Goal: Information Seeking & Learning: Learn about a topic

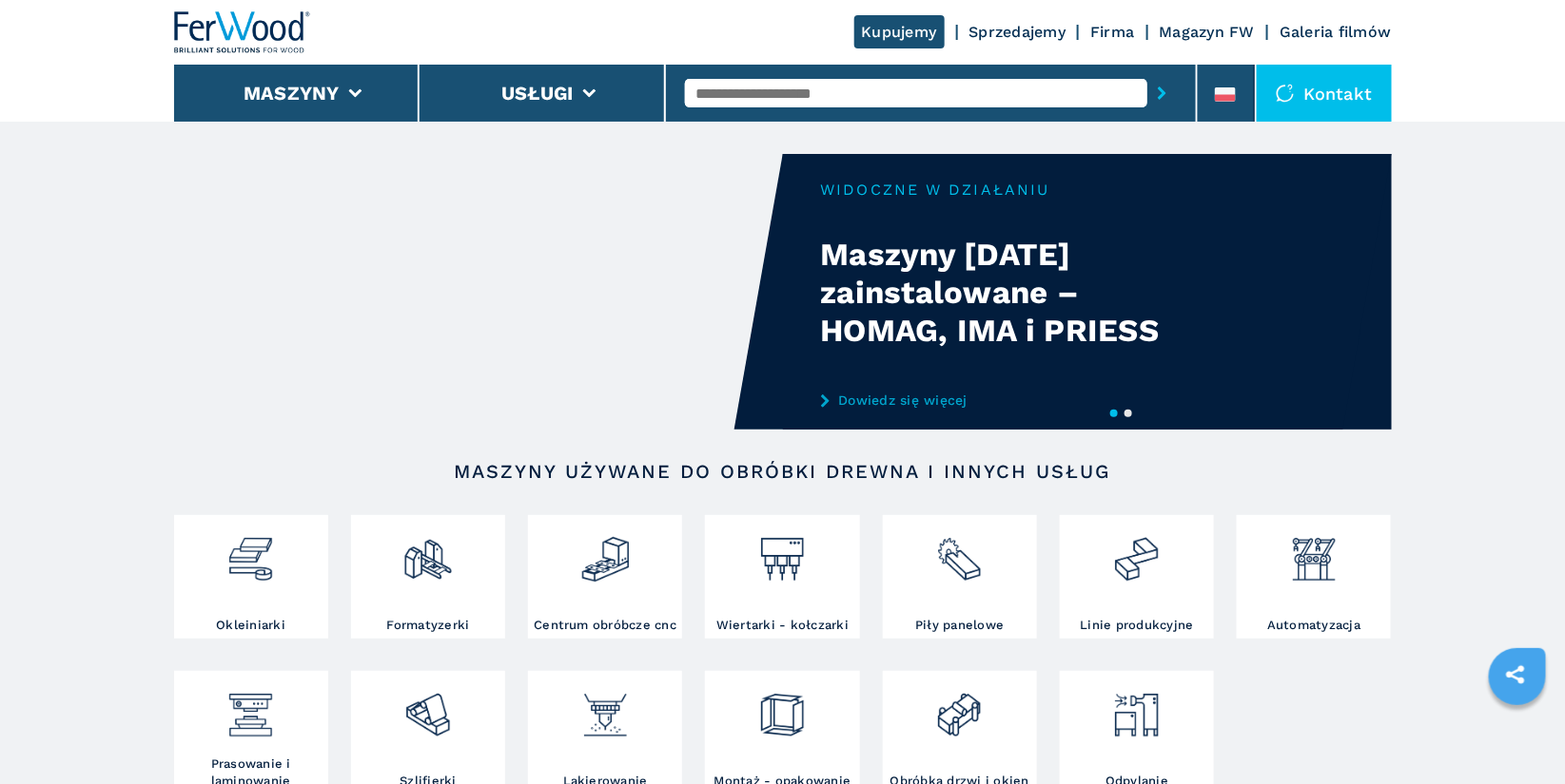
click at [723, 80] on input "text" at bounding box center [916, 92] width 463 height 29
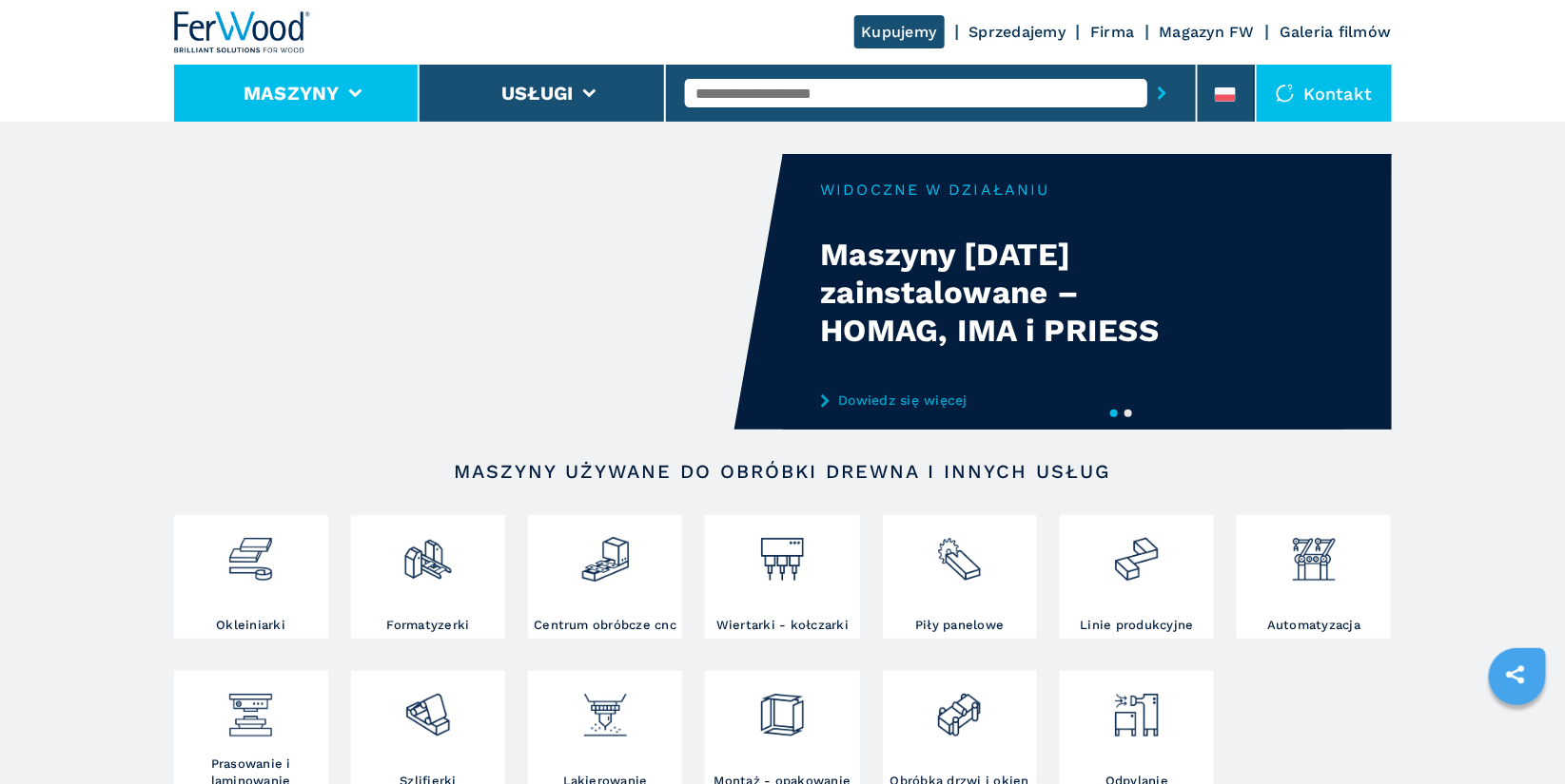
click at [361, 102] on li "Maszyny" at bounding box center [297, 93] width 246 height 57
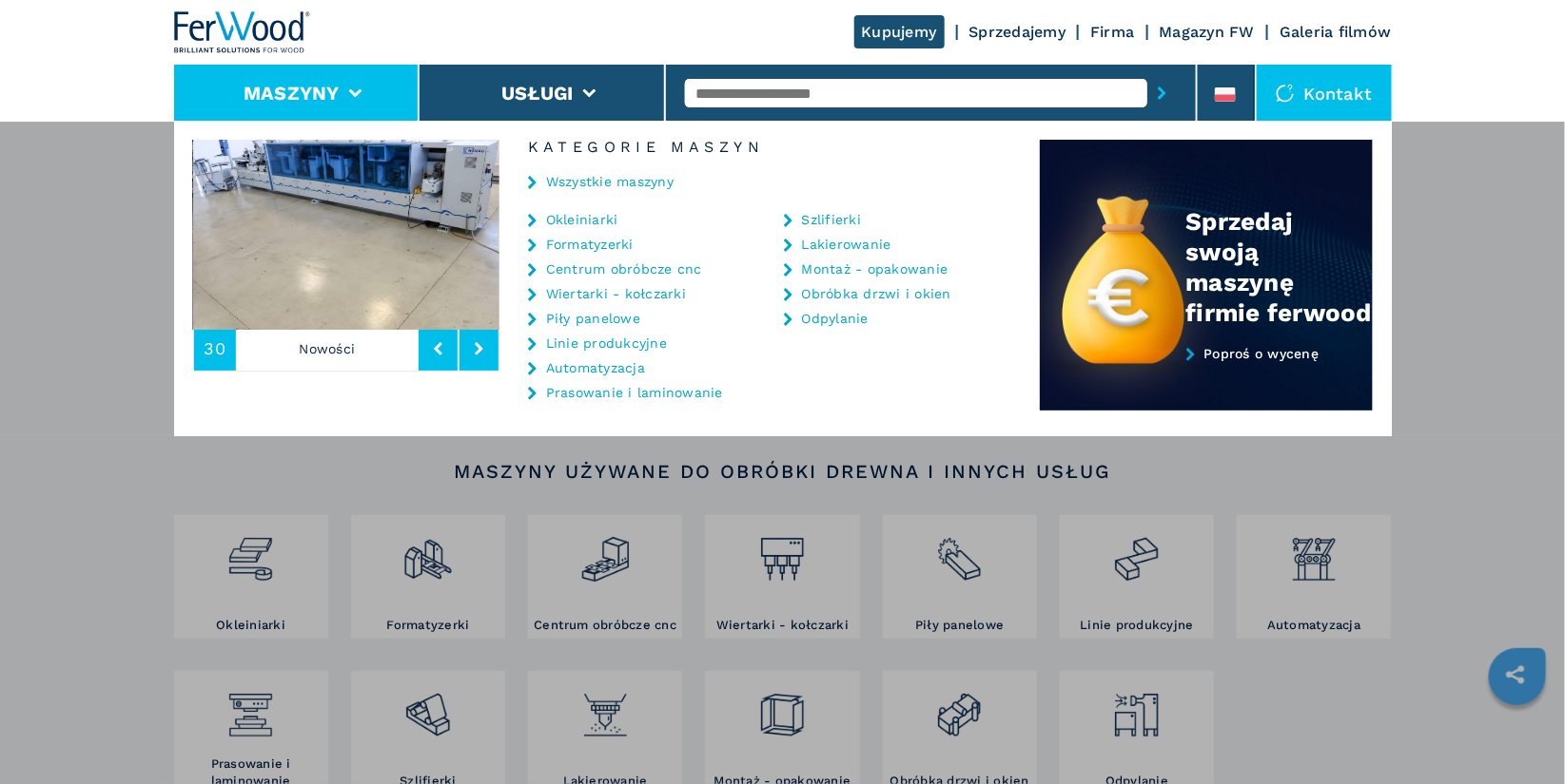
click at [601, 340] on link "Linie produkcyjne" at bounding box center [606, 343] width 121 height 14
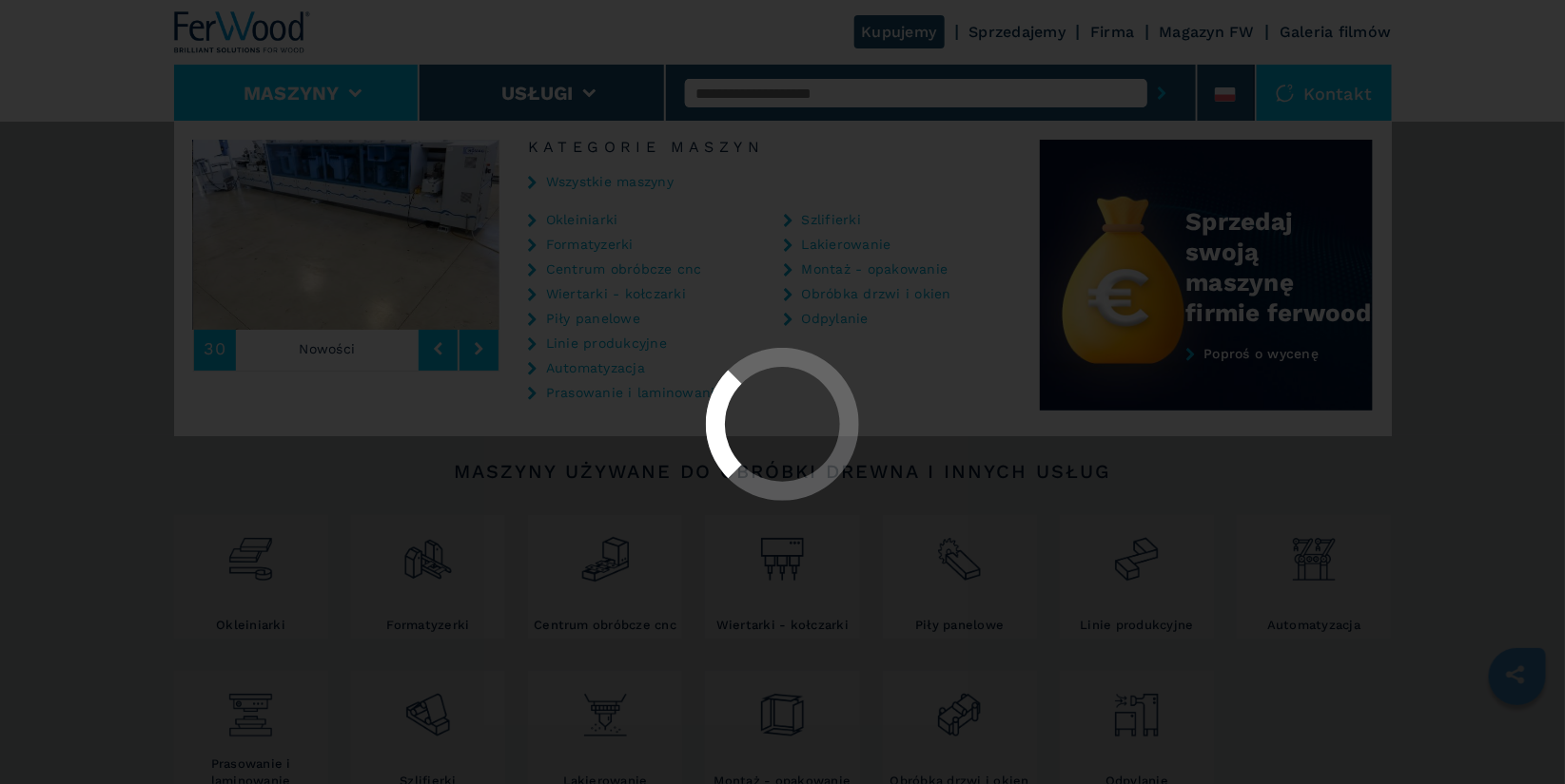
select select "**********"
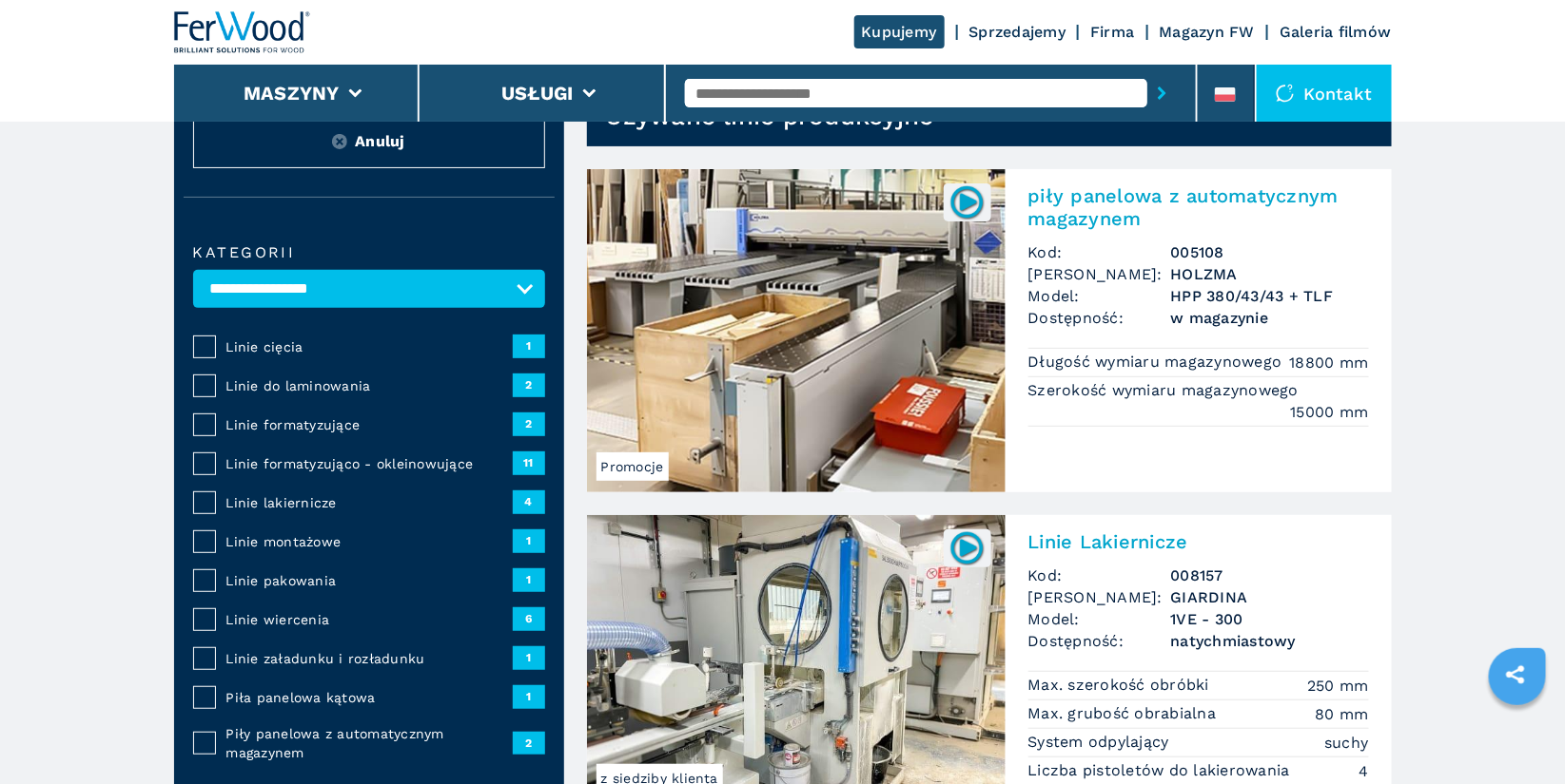
scroll to position [91, 0]
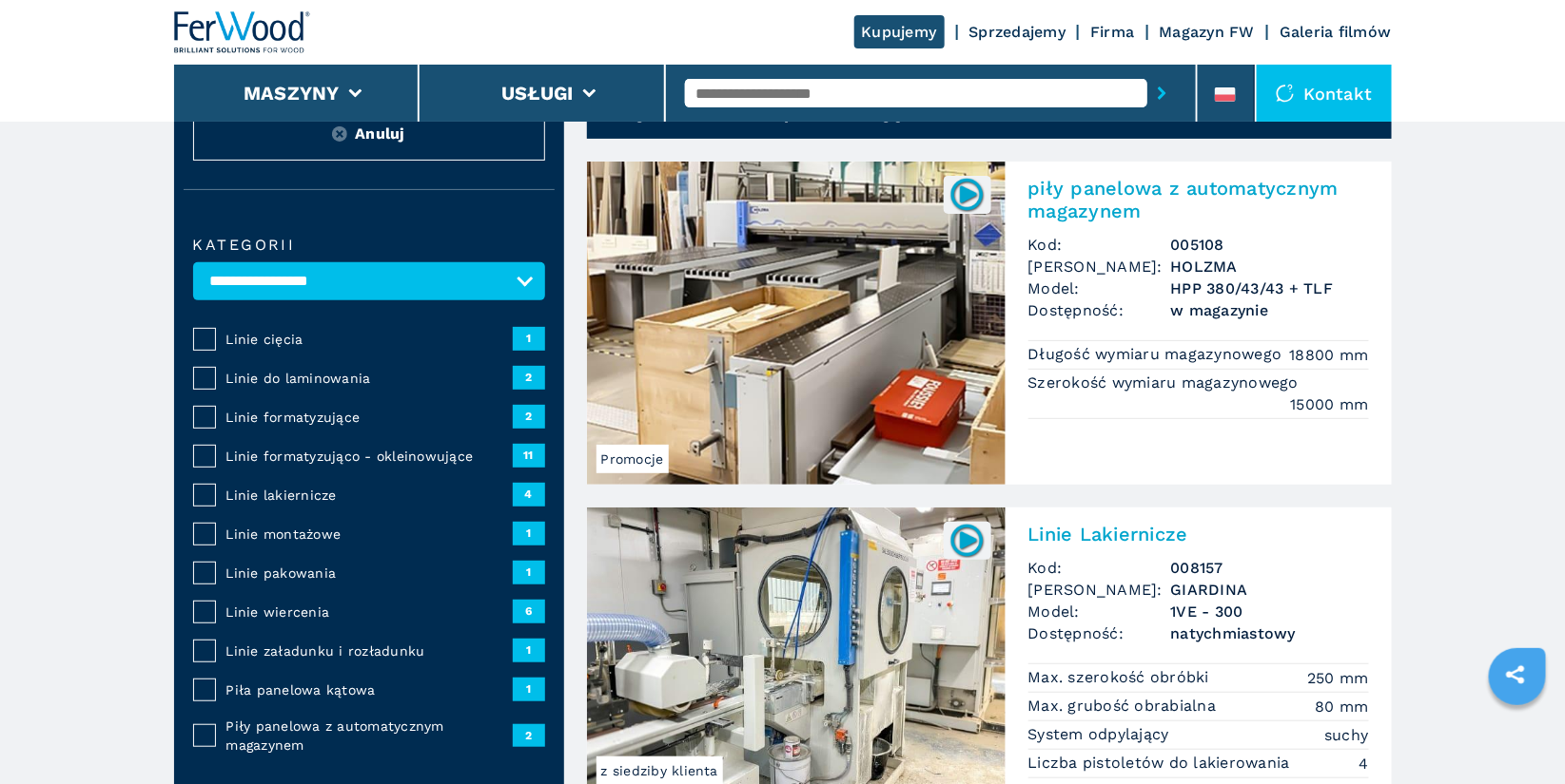
click at [372, 455] on span "Linie formatyzująco - okleinowujące" at bounding box center [369, 455] width 286 height 19
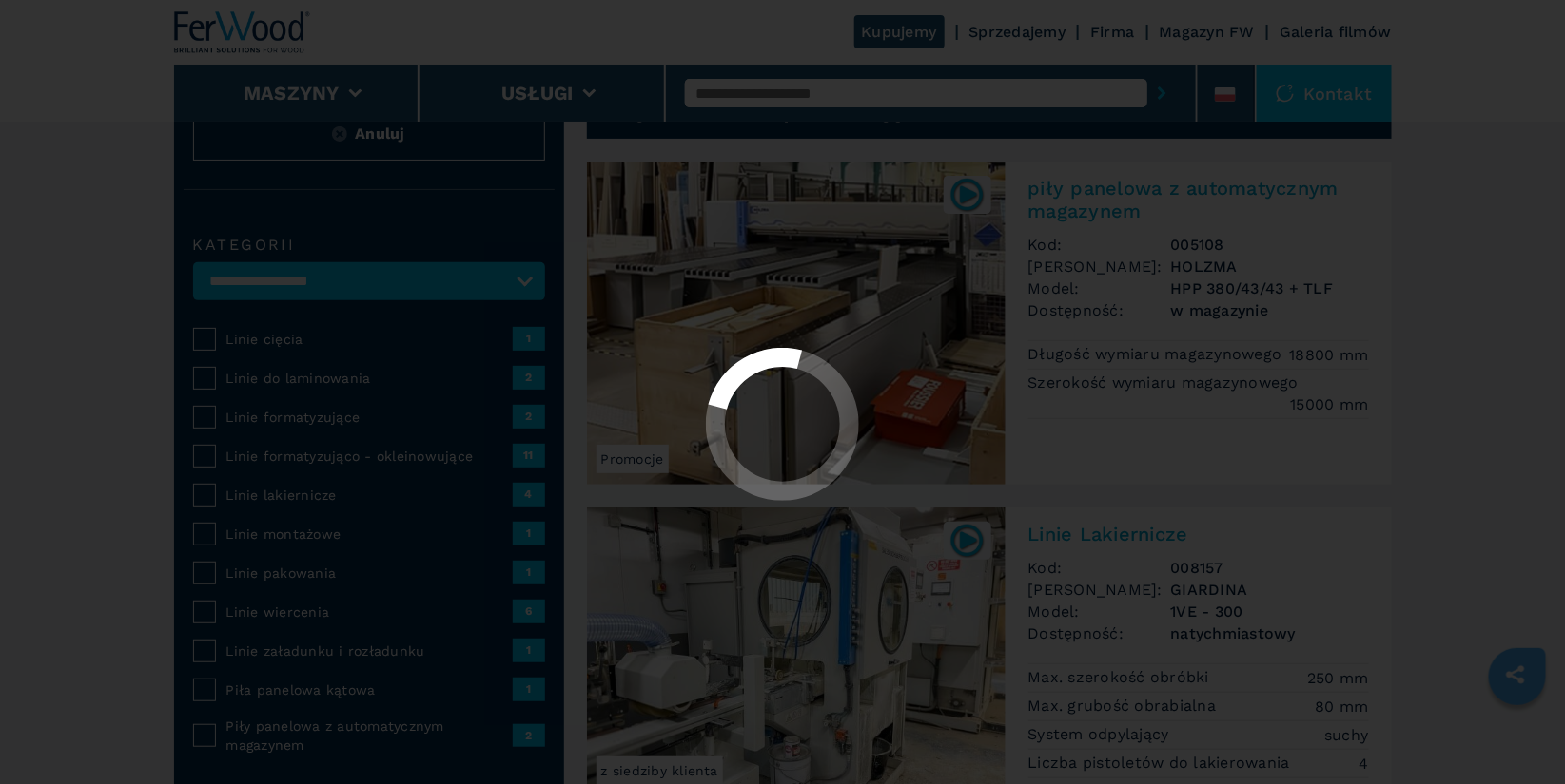
select select "**********"
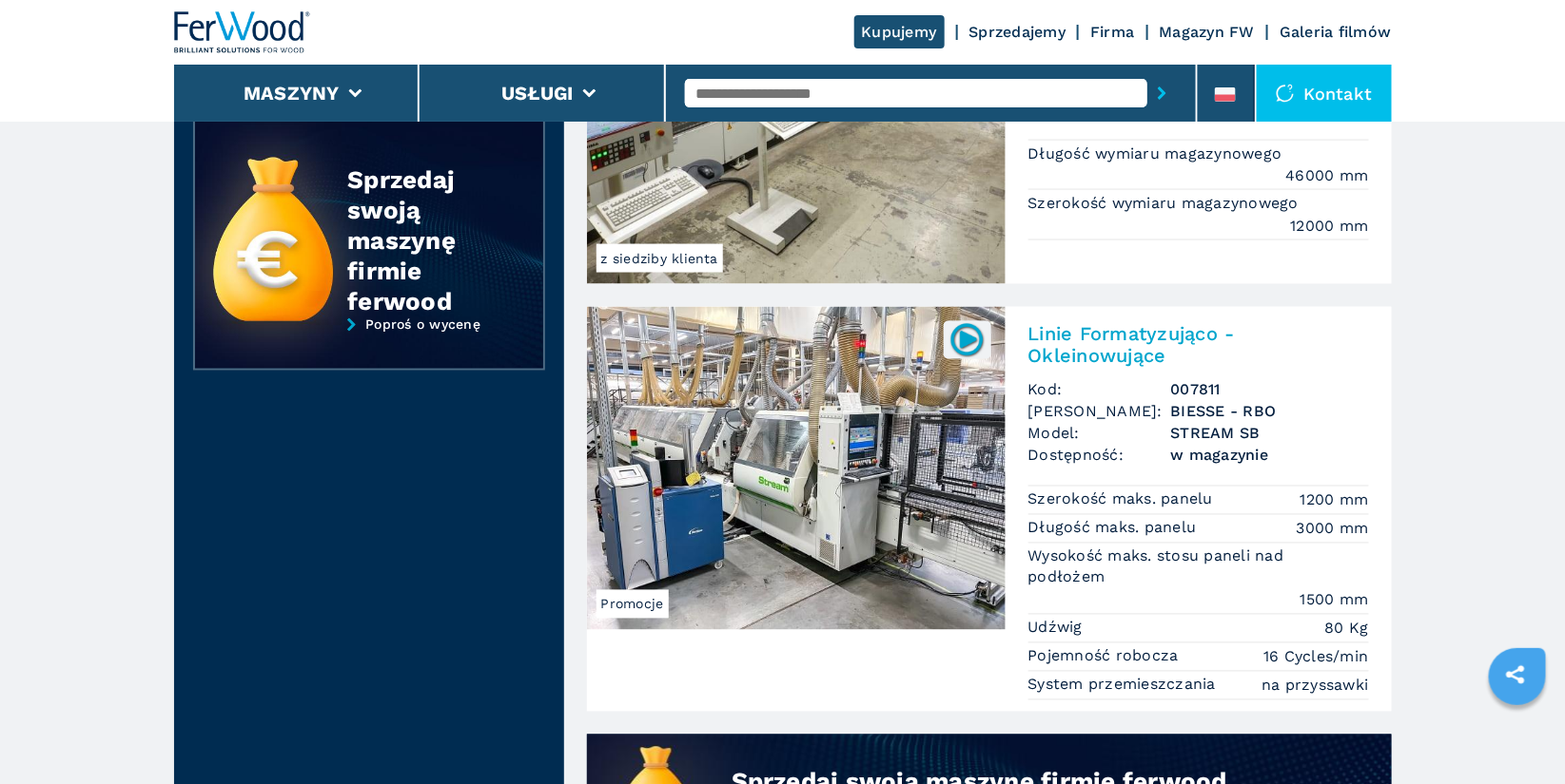
scroll to position [1069, 0]
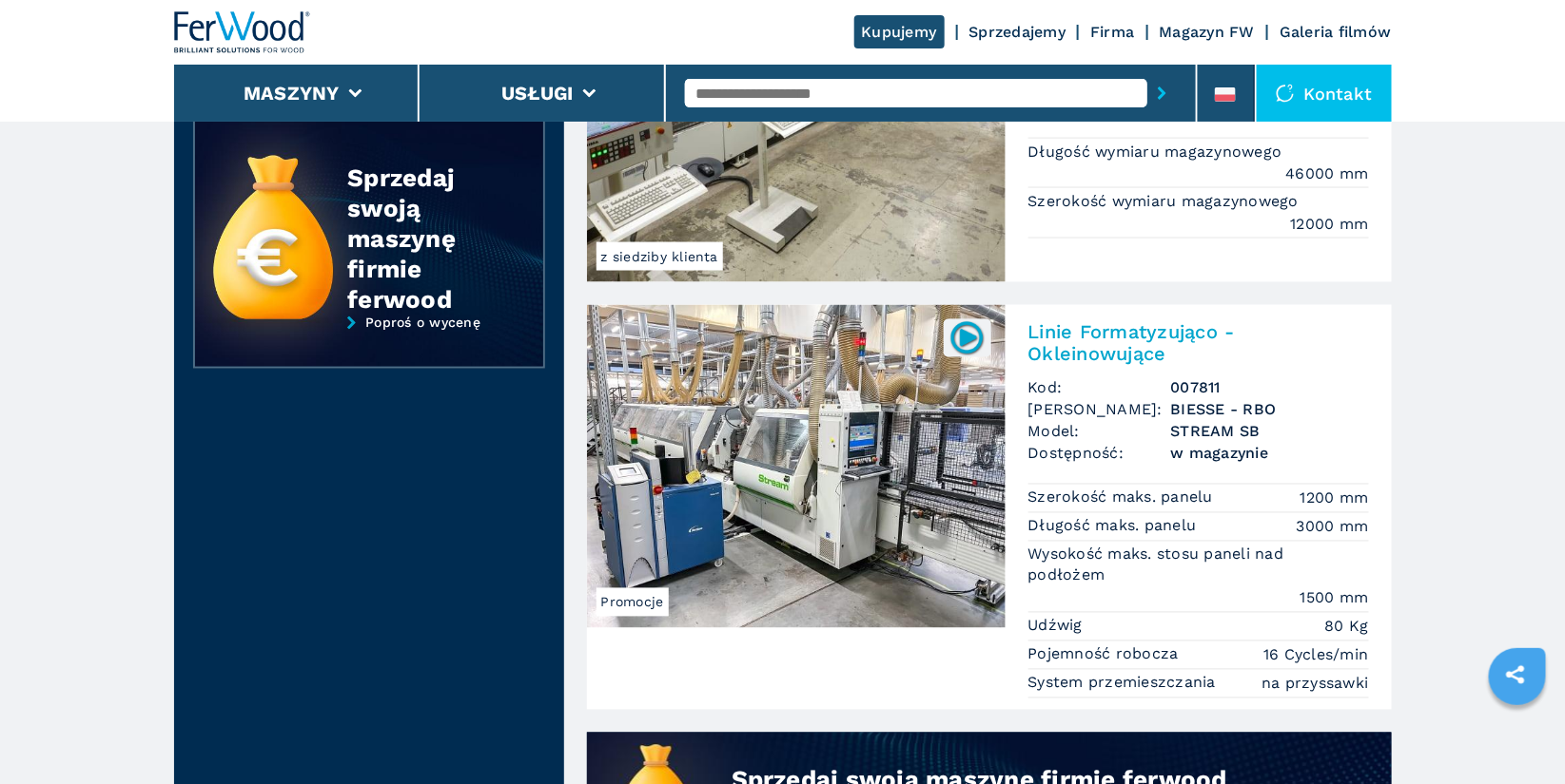
click at [1097, 340] on h2 "Linie Formatyzująco - Okleinowujące" at bounding box center [1199, 343] width 341 height 45
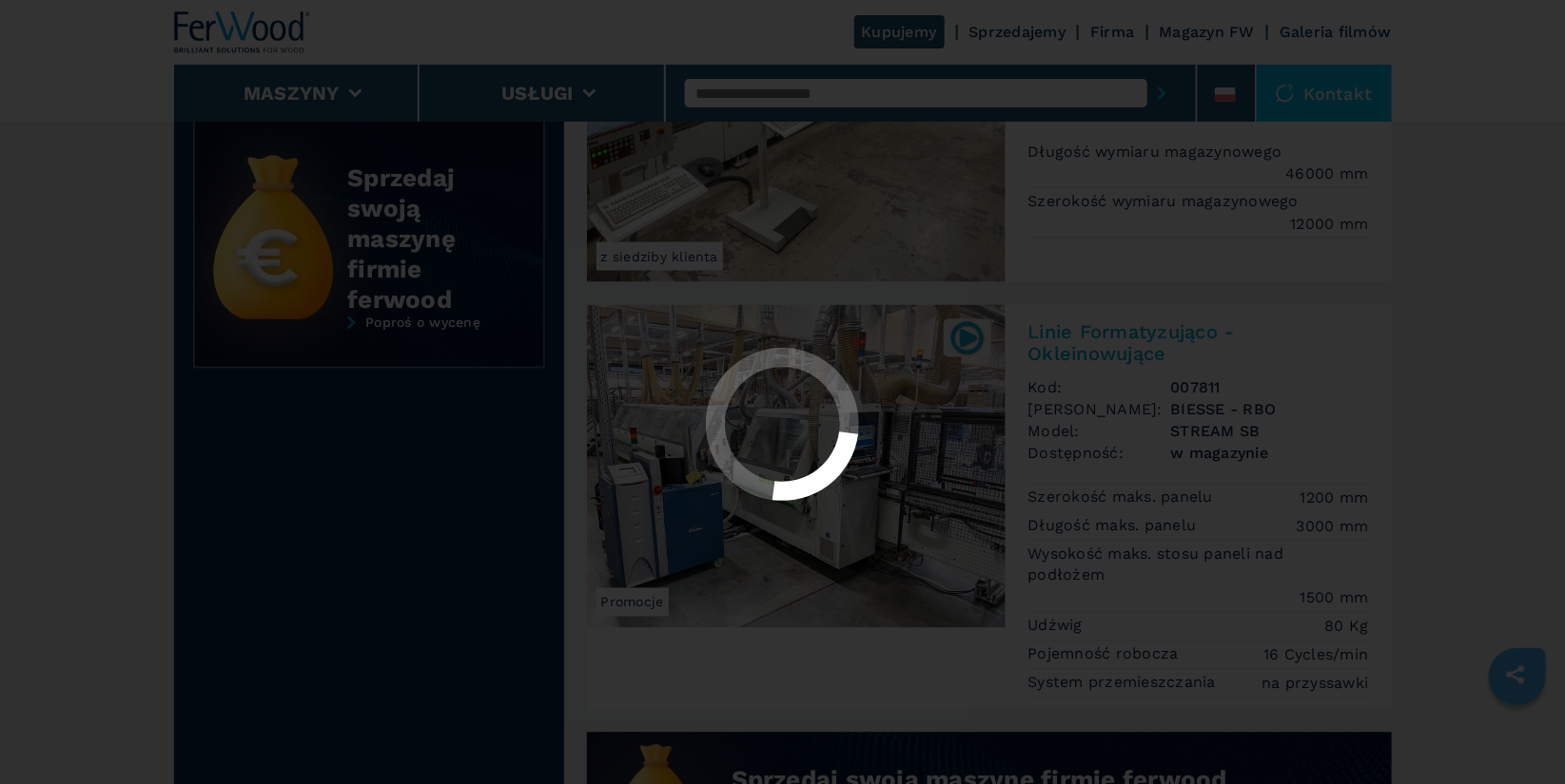
scroll to position [0, 0]
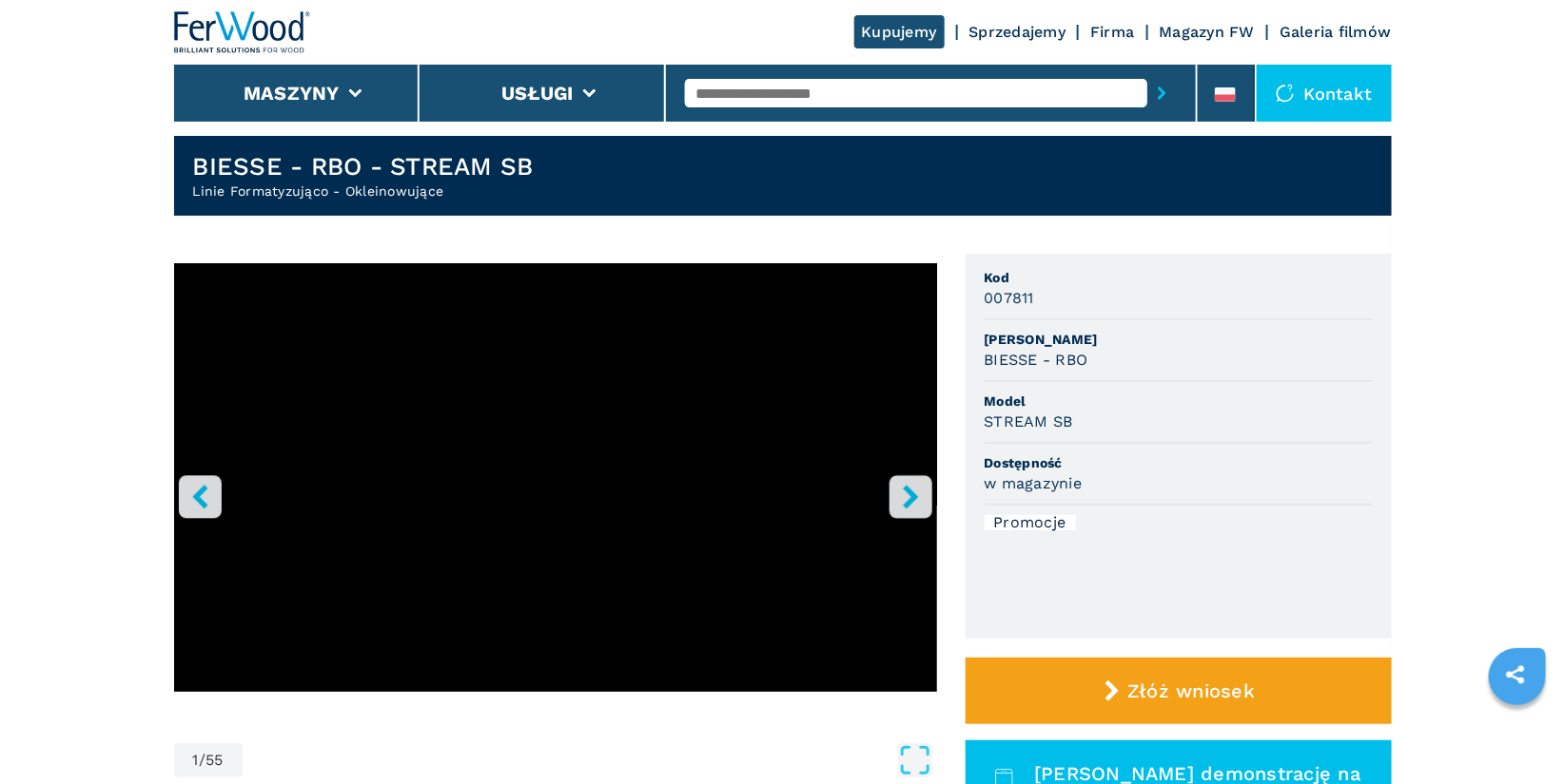
scroll to position [49, 0]
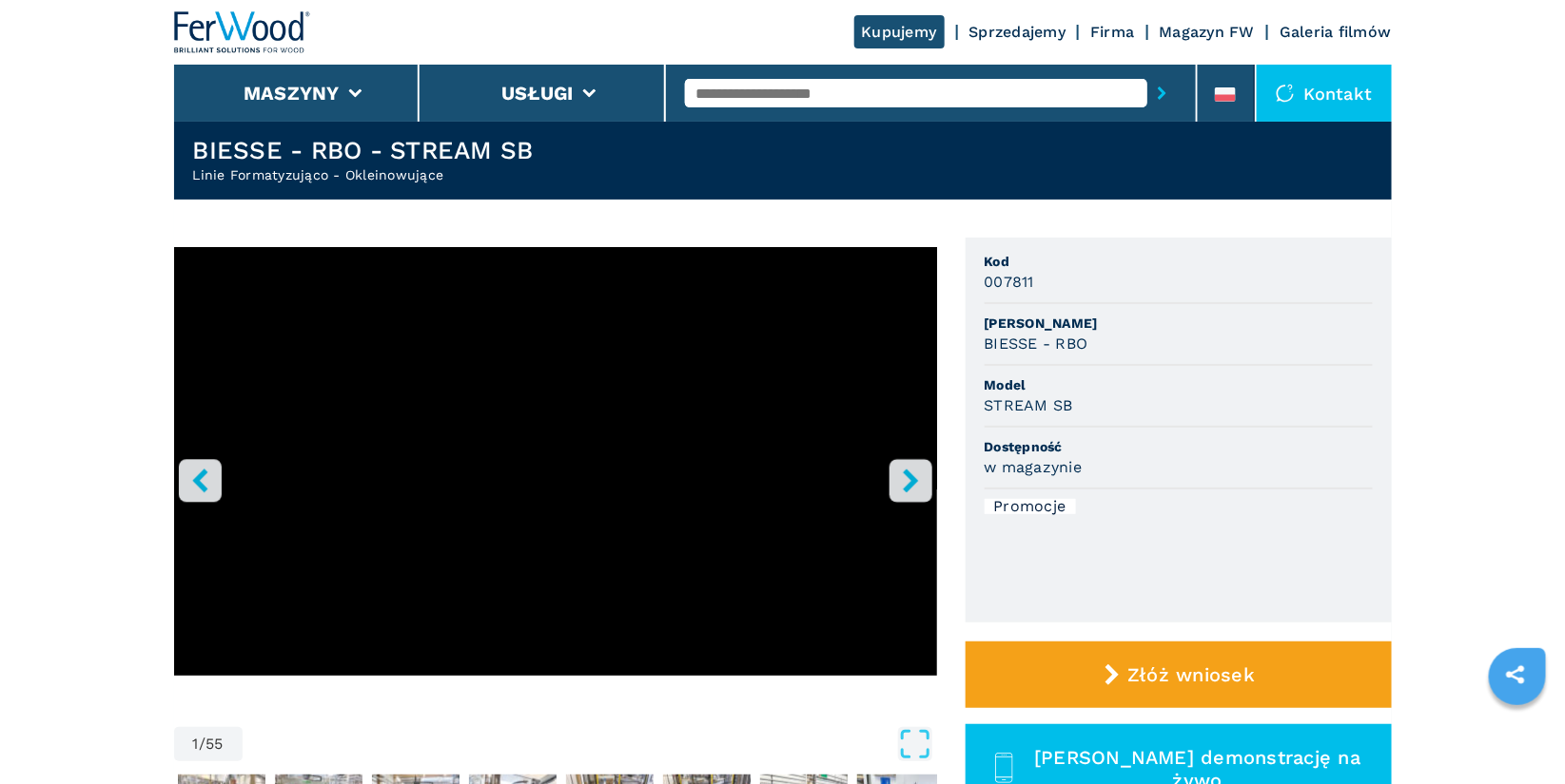
click at [903, 491] on icon "right-button" at bounding box center [910, 481] width 24 height 24
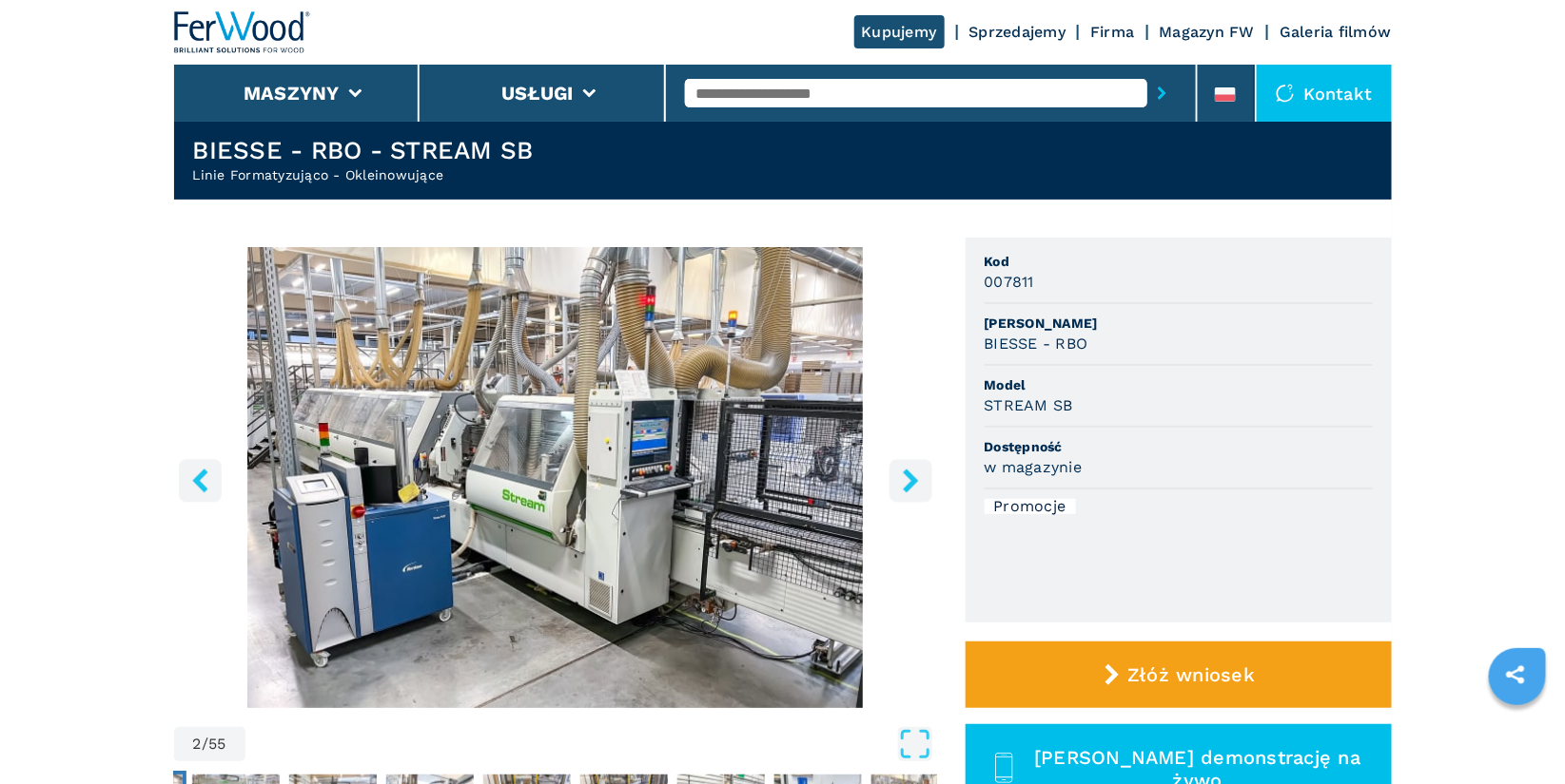
click at [903, 491] on icon "right-button" at bounding box center [910, 481] width 24 height 24
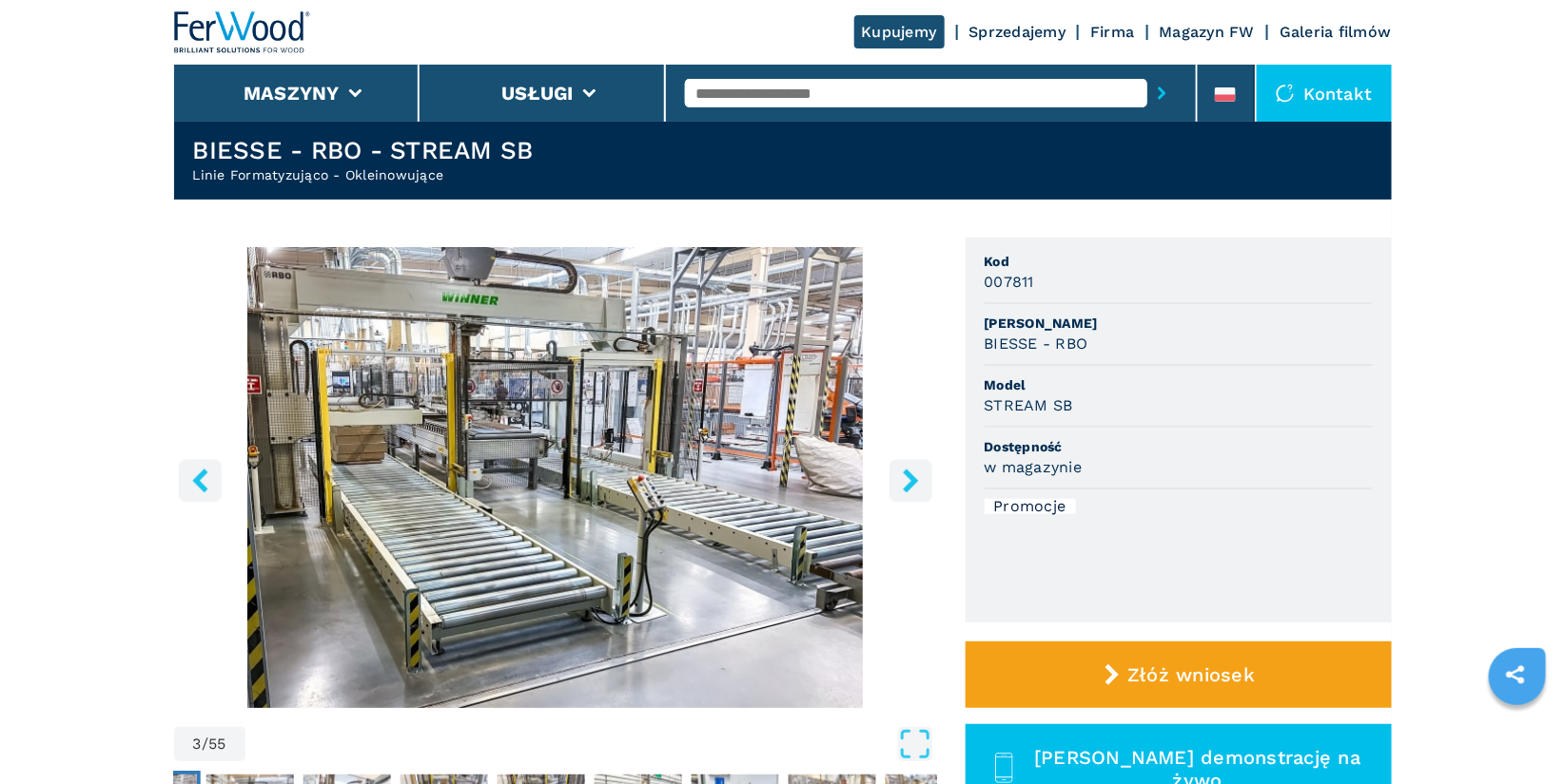
click at [903, 491] on icon "right-button" at bounding box center [910, 481] width 24 height 24
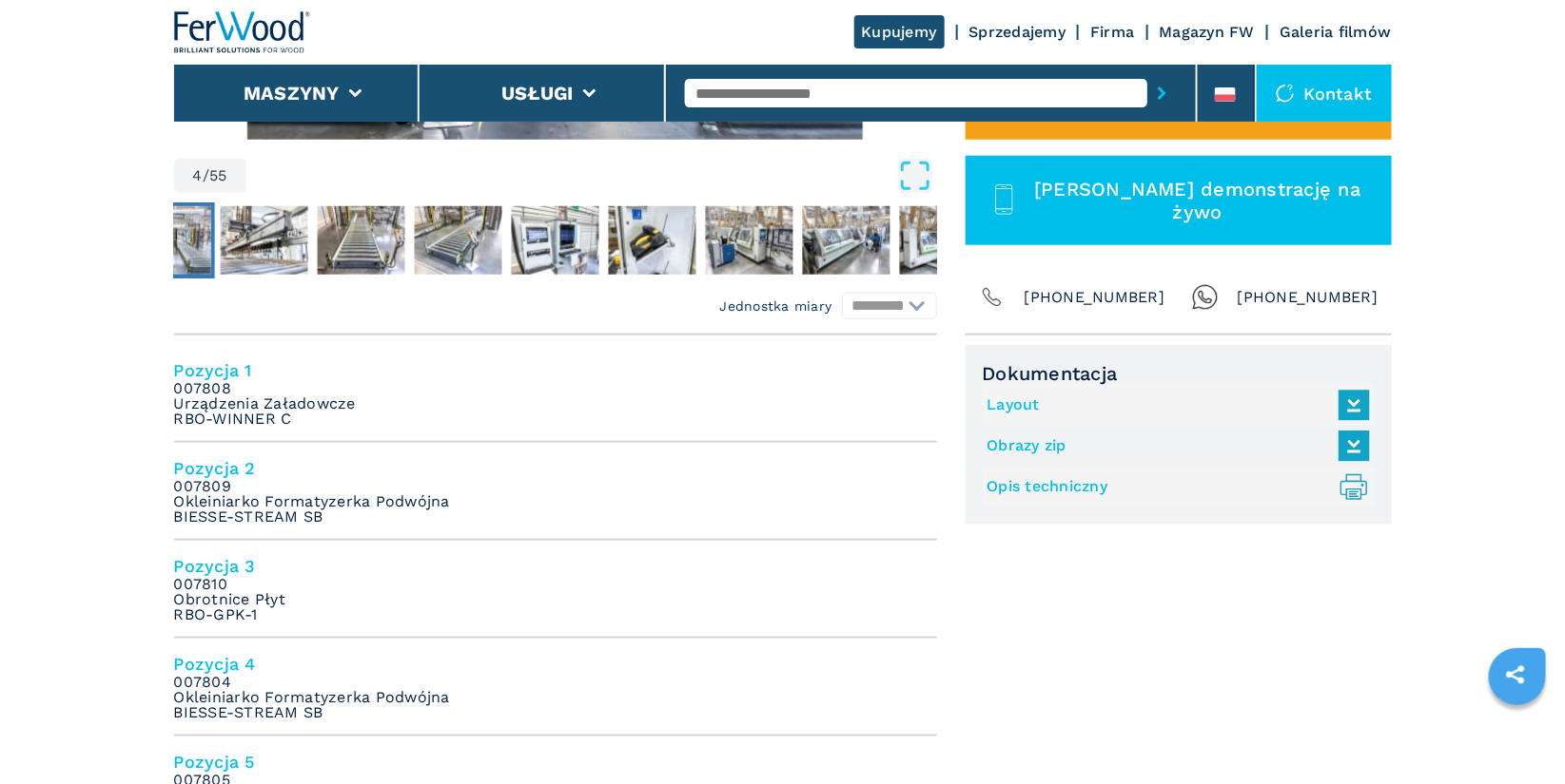
scroll to position [605, 0]
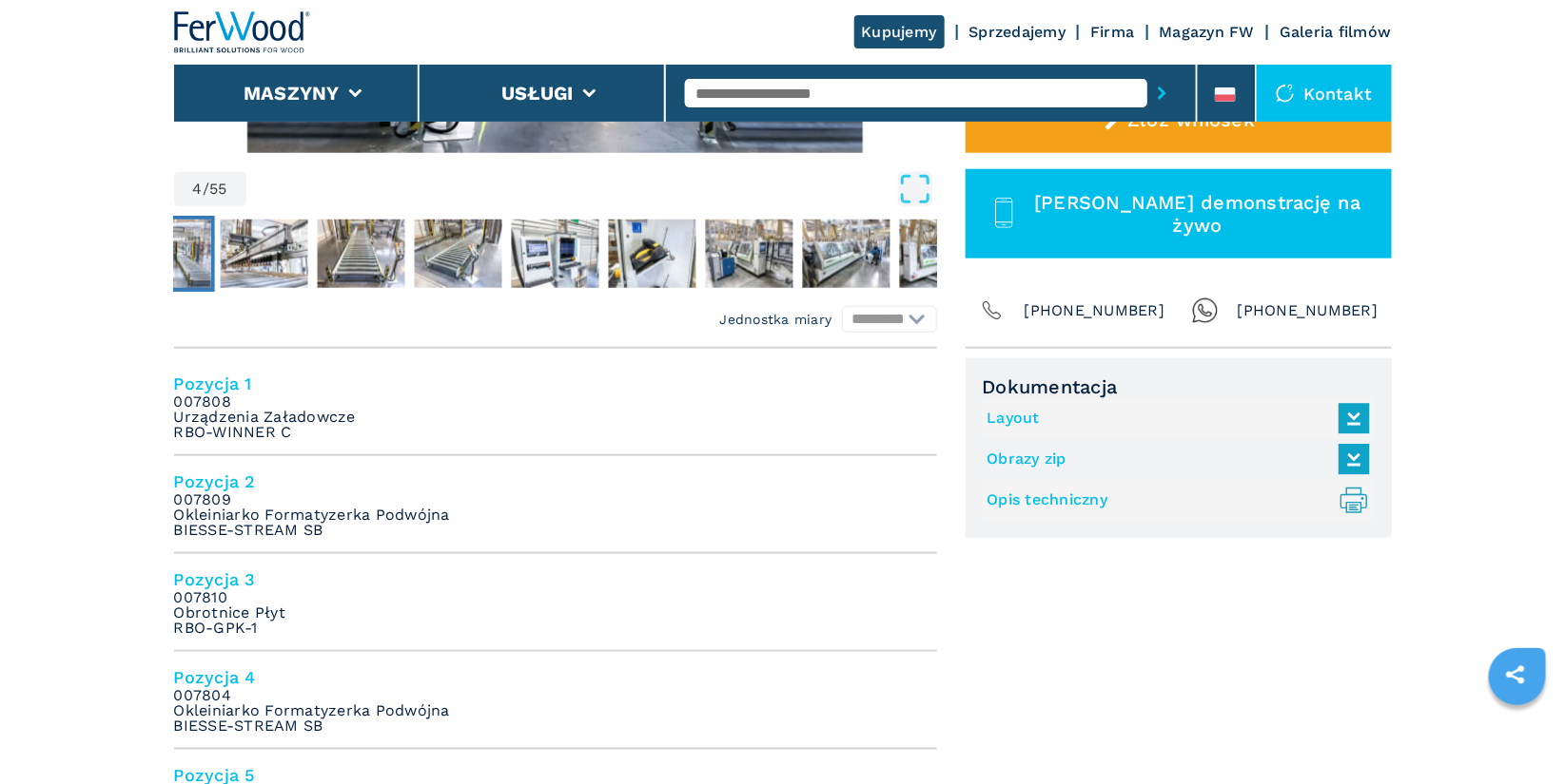
click at [1011, 415] on link "Layout" at bounding box center [1173, 419] width 373 height 31
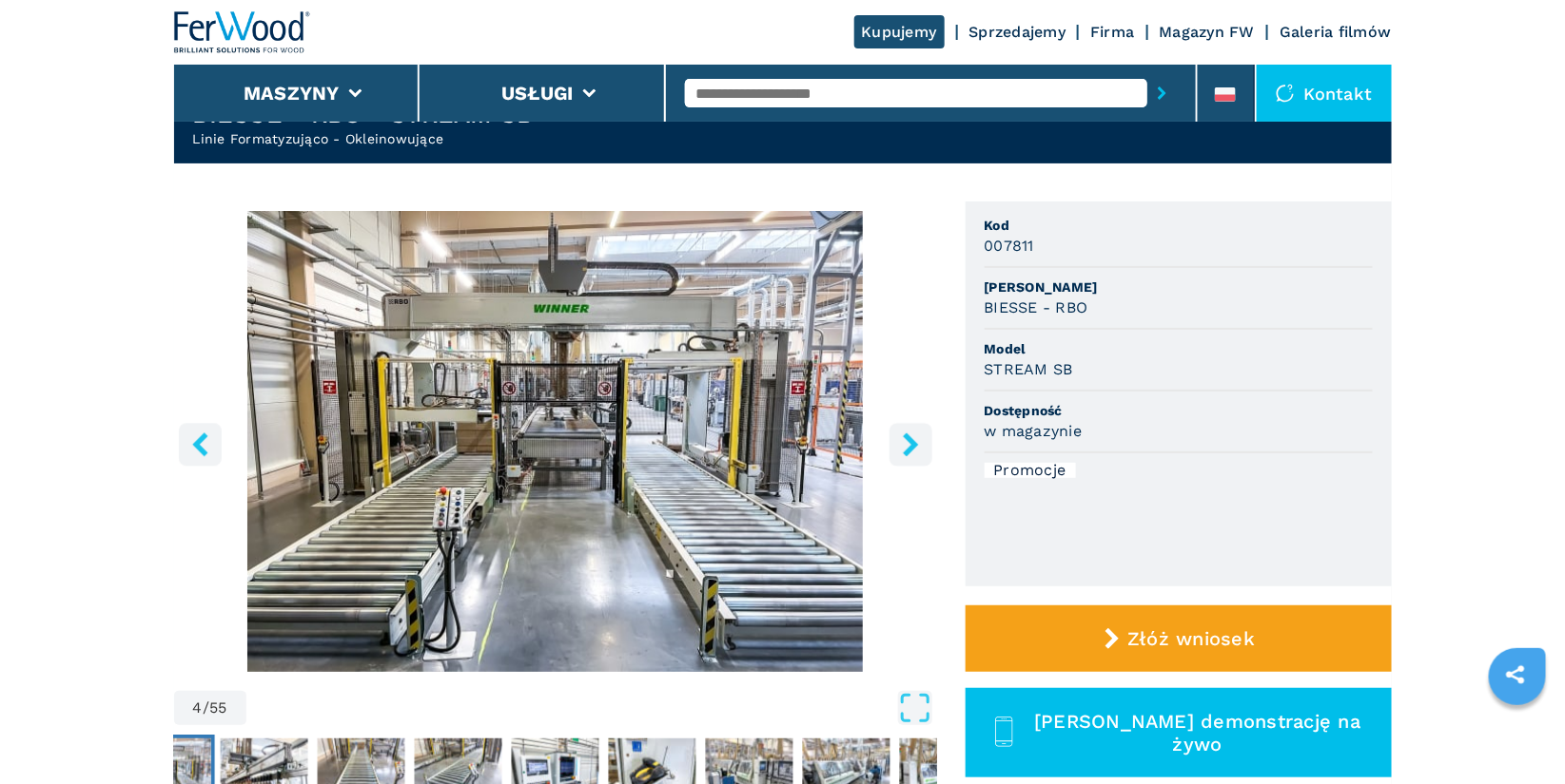
scroll to position [0, 0]
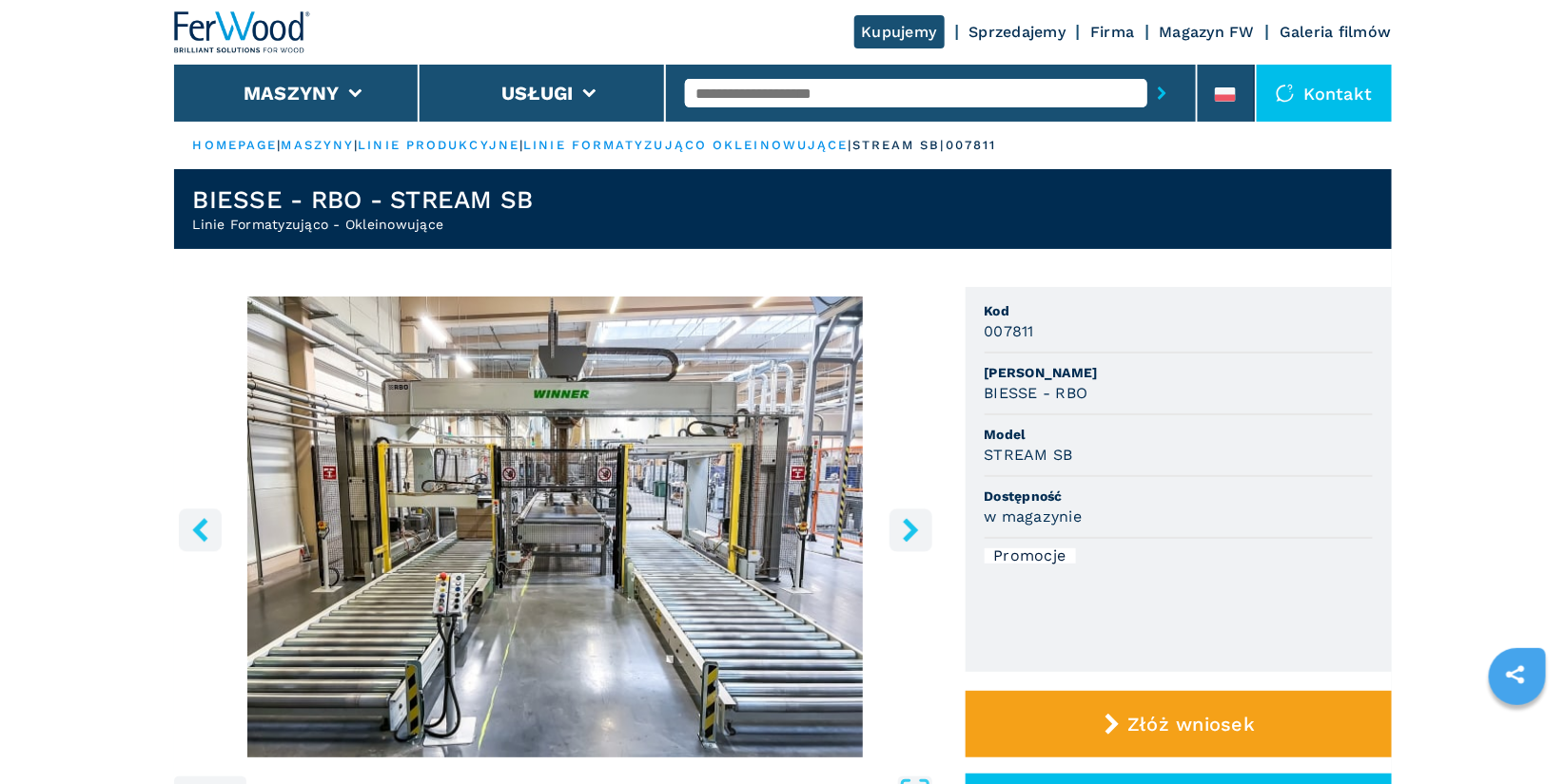
click at [907, 530] on icon "right-button" at bounding box center [910, 530] width 24 height 24
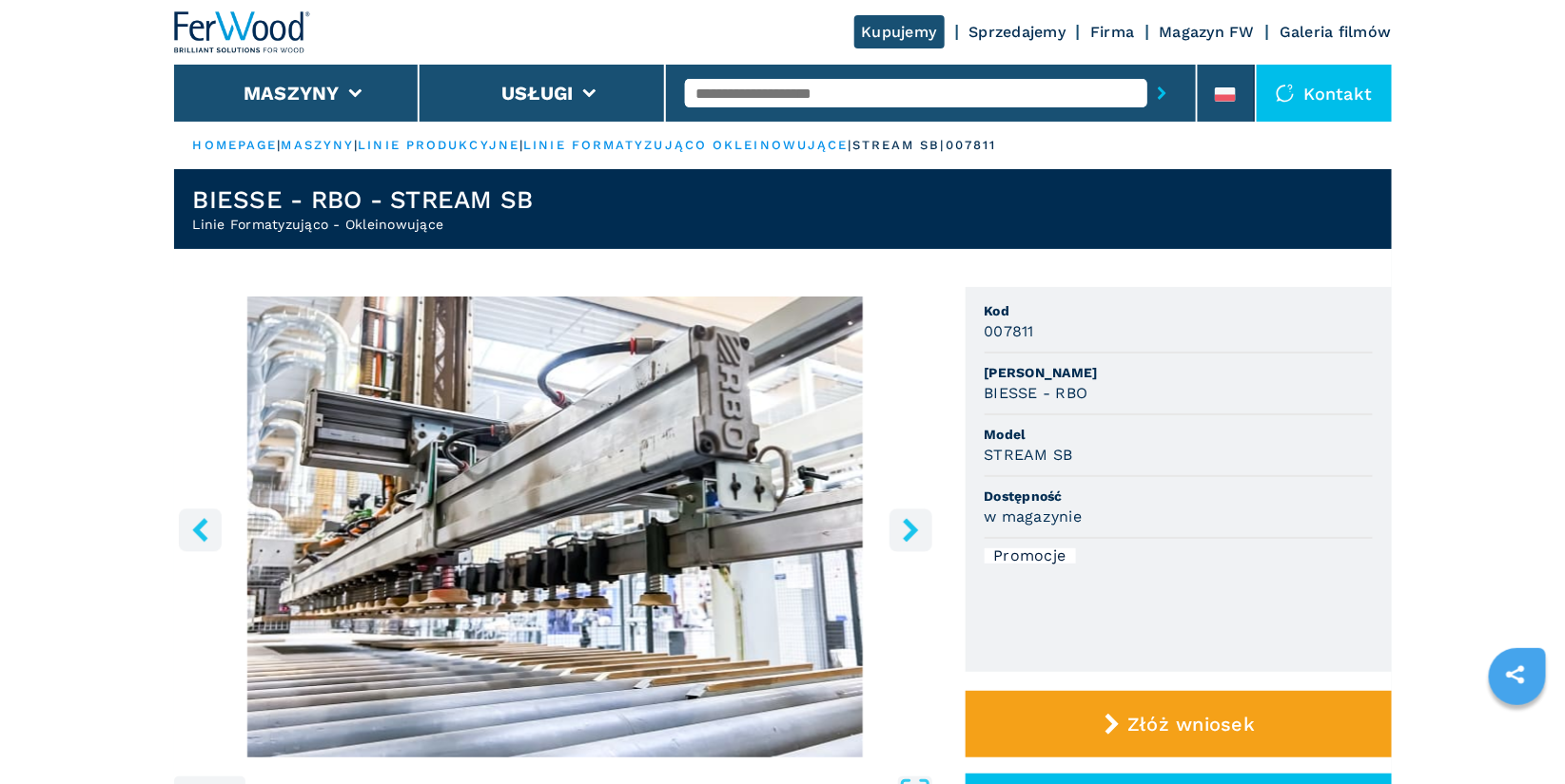
click at [907, 530] on icon "right-button" at bounding box center [910, 530] width 24 height 24
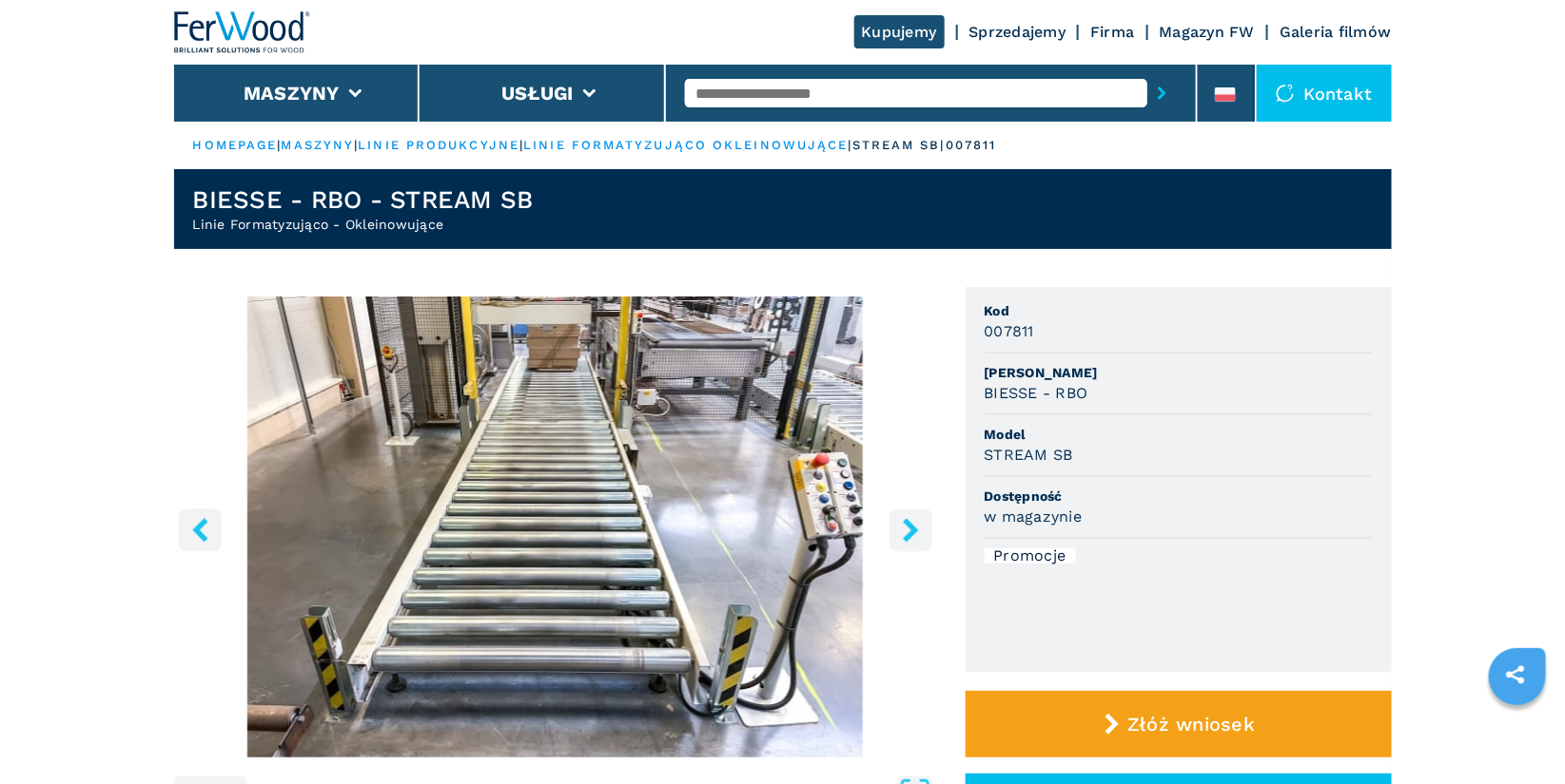
click at [907, 530] on icon "right-button" at bounding box center [910, 530] width 24 height 24
